Goal: Task Accomplishment & Management: Manage account settings

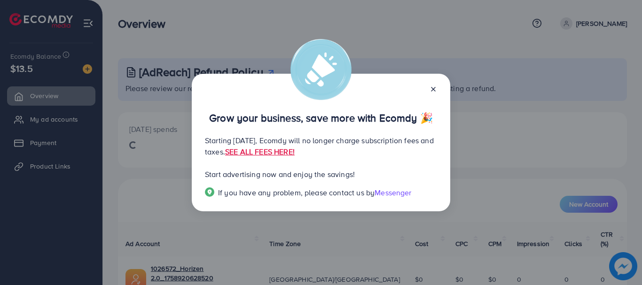
click at [434, 89] on icon at bounding box center [433, 90] width 8 height 8
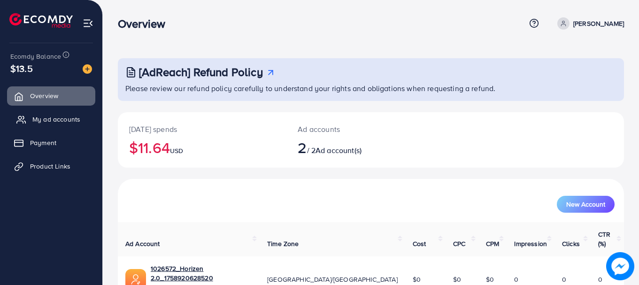
click at [58, 120] on span "My ad accounts" at bounding box center [56, 119] width 48 height 9
click at [53, 112] on link "My ad accounts" at bounding box center [51, 119] width 88 height 19
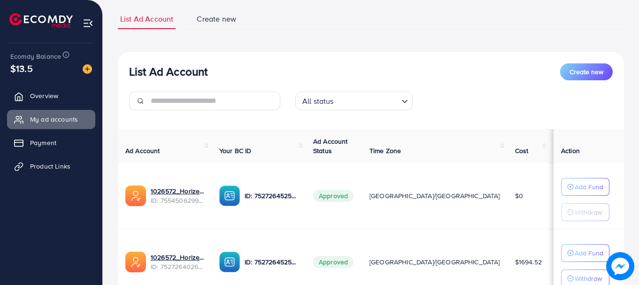
scroll to position [139, 0]
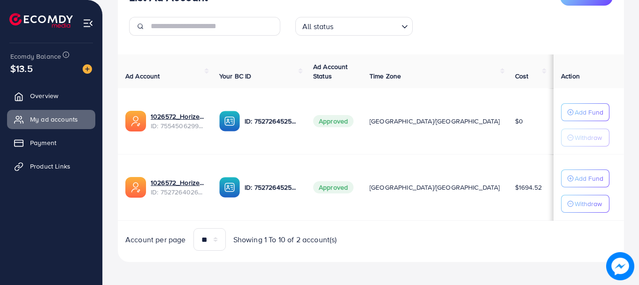
scroll to position [135, 0]
click at [354, 191] on span "Approved" at bounding box center [333, 188] width 40 height 12
click at [424, 187] on span "[GEOGRAPHIC_DATA]/[GEOGRAPHIC_DATA]" at bounding box center [435, 187] width 131 height 9
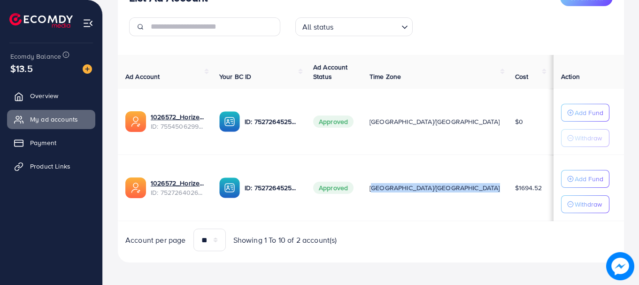
click at [424, 187] on span "[GEOGRAPHIC_DATA]/[GEOGRAPHIC_DATA]" at bounding box center [435, 187] width 131 height 9
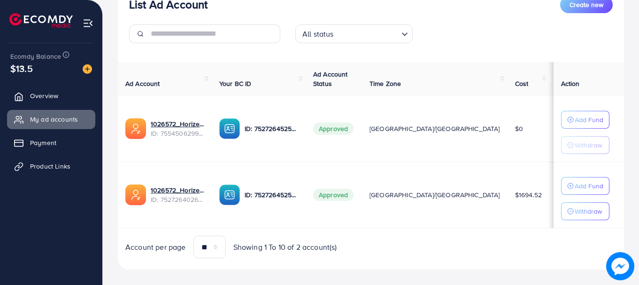
scroll to position [139, 0]
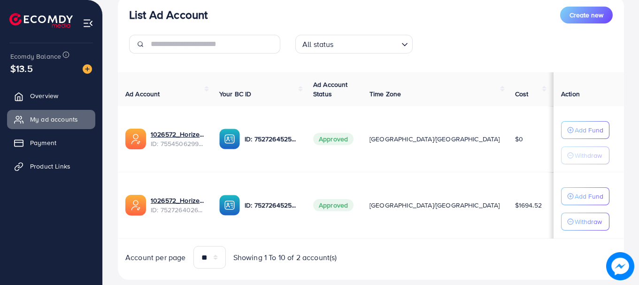
scroll to position [139, 0]
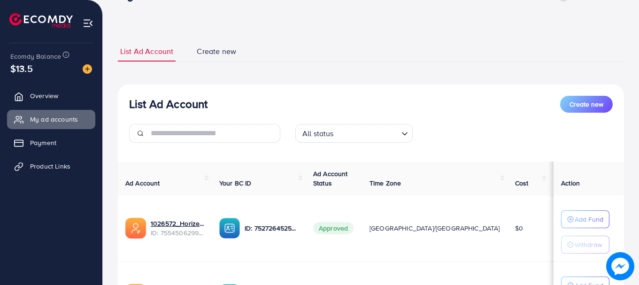
scroll to position [139, 0]
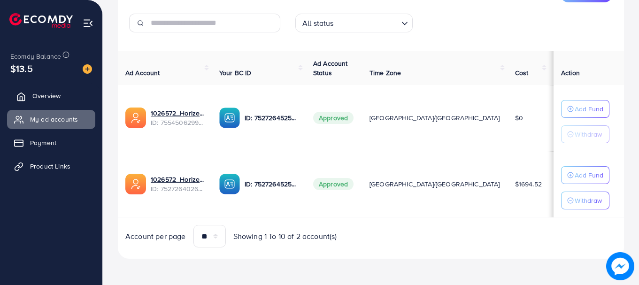
click at [29, 96] on link "Overview" at bounding box center [51, 95] width 88 height 19
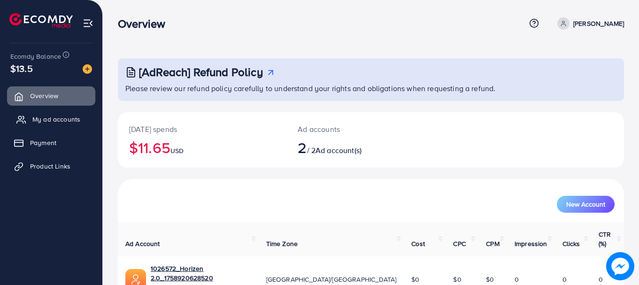
click at [52, 120] on span "My ad accounts" at bounding box center [56, 119] width 48 height 9
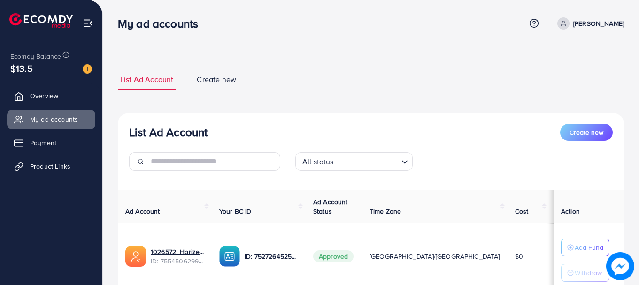
scroll to position [139, 0]
